Goal: Task Accomplishment & Management: Manage account settings

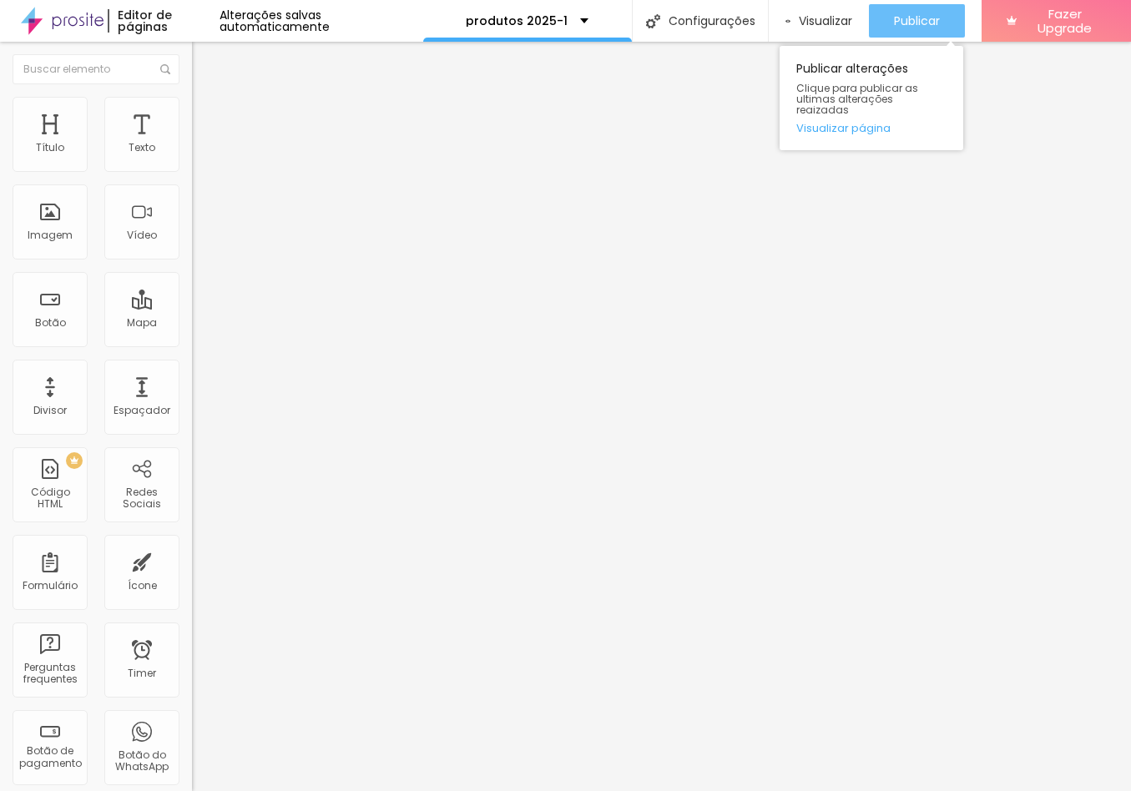
click at [901, 15] on span "Publicar" at bounding box center [917, 20] width 46 height 13
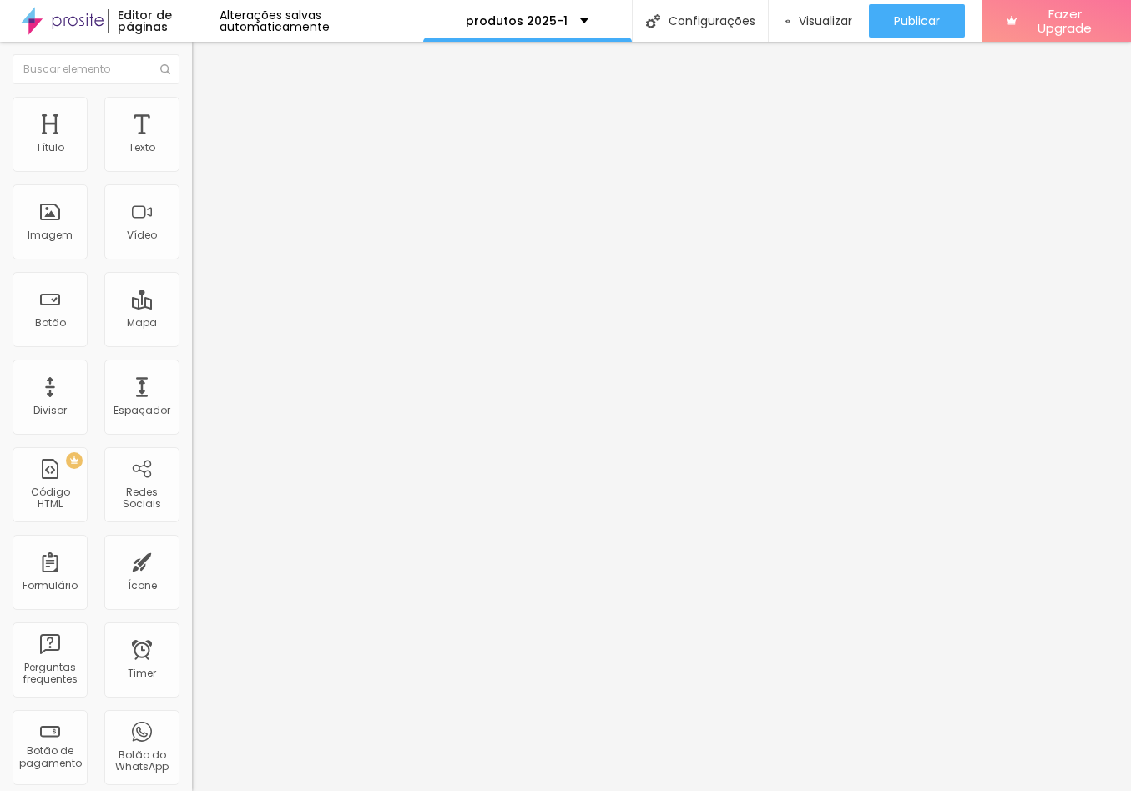
click at [295, 790] on div "Subindo 2/2 arquivos" at bounding box center [565, 796] width 1131 height 10
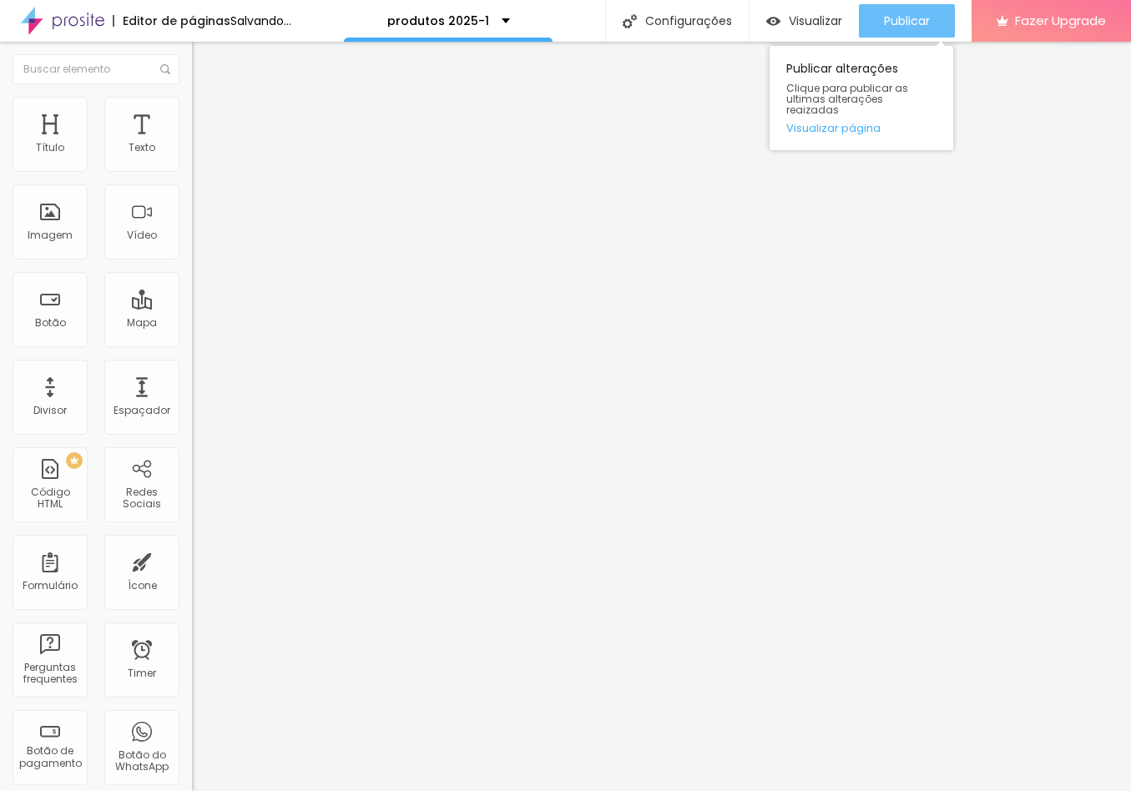
click at [910, 14] on span "Publicar" at bounding box center [907, 20] width 46 height 13
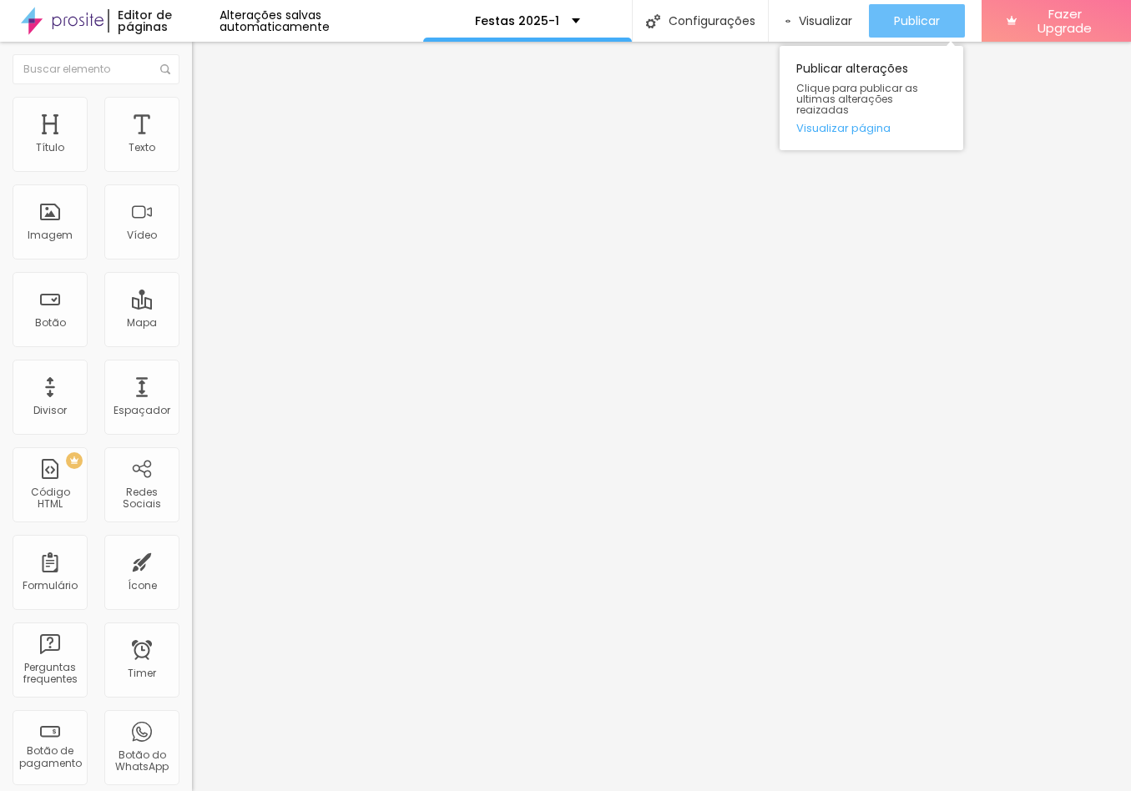
click at [916, 11] on div "Publicar" at bounding box center [917, 20] width 46 height 33
click at [907, 8] on div "Publicar" at bounding box center [917, 20] width 46 height 33
click at [904, 10] on div "Publicar" at bounding box center [917, 20] width 46 height 33
click at [896, 8] on div "Publicar" at bounding box center [917, 20] width 46 height 33
click at [916, 16] on span "Publicar" at bounding box center [919, 20] width 46 height 13
